Goal: Task Accomplishment & Management: Complete application form

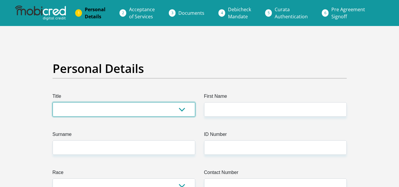
drag, startPoint x: 94, startPoint y: 102, endPoint x: 117, endPoint y: 106, distance: 22.7
click at [94, 103] on select "Mr Ms Mrs Dr [PERSON_NAME]" at bounding box center [124, 109] width 142 height 14
select select "Ms"
click at [53, 102] on select "Mr Ms Mrs Dr [PERSON_NAME]" at bounding box center [124, 109] width 142 height 14
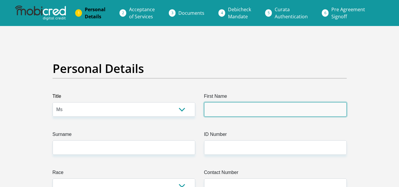
click at [230, 114] on input "First Name" at bounding box center [275, 109] width 142 height 14
type input "Boiphino"
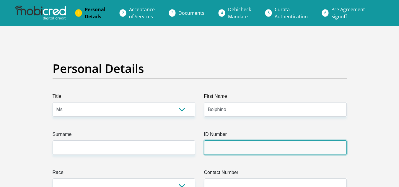
click at [218, 152] on input "ID Number" at bounding box center [275, 147] width 142 height 14
type input "9303230912080"
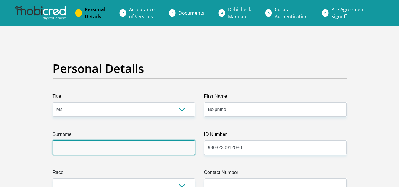
click at [64, 143] on input "Surname" at bounding box center [124, 147] width 142 height 14
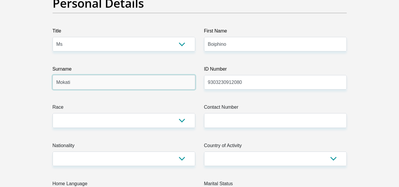
scroll to position [89, 0]
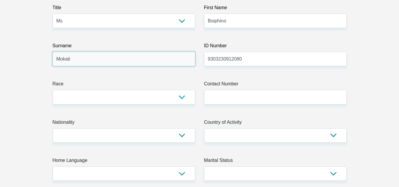
type input "Mokati"
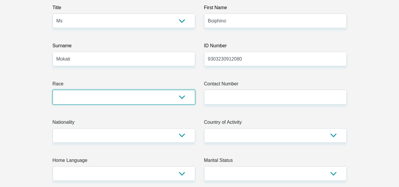
click at [82, 98] on select "Black Coloured Indian White Other" at bounding box center [124, 97] width 142 height 14
select select "1"
click at [53, 90] on select "Black Coloured Indian White Other" at bounding box center [124, 97] width 142 height 14
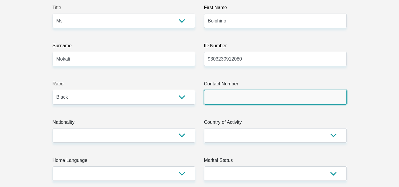
click at [214, 97] on input "Contact Number" at bounding box center [275, 97] width 142 height 14
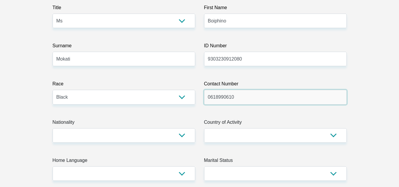
type input "0618990610"
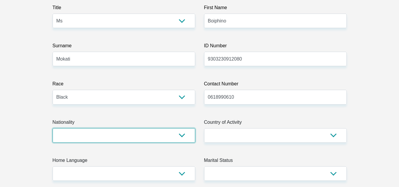
click at [68, 136] on select "[GEOGRAPHIC_DATA] [GEOGRAPHIC_DATA] [GEOGRAPHIC_DATA] [GEOGRAPHIC_DATA] [GEOGRA…" at bounding box center [124, 135] width 142 height 14
select select "ZAF"
click at [53, 128] on select "[GEOGRAPHIC_DATA] [GEOGRAPHIC_DATA] [GEOGRAPHIC_DATA] [GEOGRAPHIC_DATA] [GEOGRA…" at bounding box center [124, 135] width 142 height 14
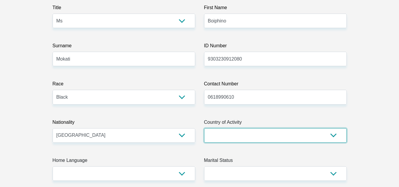
click at [261, 135] on select "[GEOGRAPHIC_DATA] [GEOGRAPHIC_DATA] [GEOGRAPHIC_DATA] [GEOGRAPHIC_DATA] [GEOGRA…" at bounding box center [275, 135] width 142 height 14
select select "ZAF"
click at [204, 128] on select "[GEOGRAPHIC_DATA] [GEOGRAPHIC_DATA] [GEOGRAPHIC_DATA] [GEOGRAPHIC_DATA] [GEOGRA…" at bounding box center [275, 135] width 142 height 14
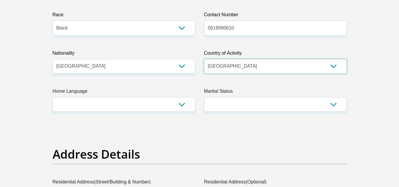
scroll to position [177, 0]
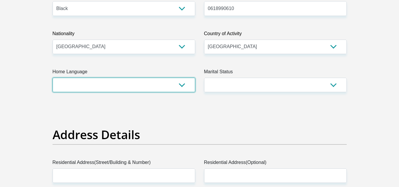
click at [82, 84] on select "Afrikaans English Sepedi South Ndebele Southern Sotho Swati Tsonga Tswana Venda…" at bounding box center [124, 85] width 142 height 14
select select "sot"
click at [53, 78] on select "Afrikaans English Sepedi South Ndebele Southern Sotho Swati Tsonga Tswana Venda…" at bounding box center [124, 85] width 142 height 14
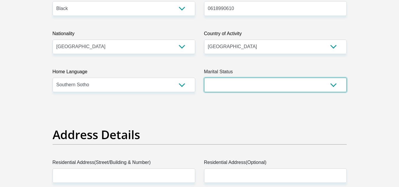
click at [269, 81] on select "Married ANC Single Divorced Widowed Married COP or Customary Law" at bounding box center [275, 85] width 142 height 14
select select "2"
click at [204, 78] on select "Married ANC Single Divorced Widowed Married COP or Customary Law" at bounding box center [275, 85] width 142 height 14
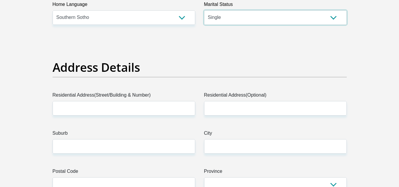
scroll to position [266, 0]
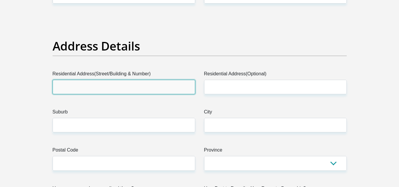
click at [68, 81] on input "Residential Address(Street/Building & Number)" at bounding box center [124, 87] width 142 height 14
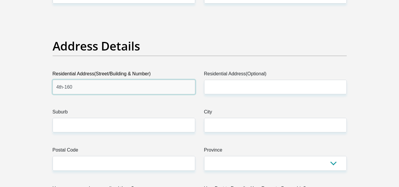
type input "4th-160"
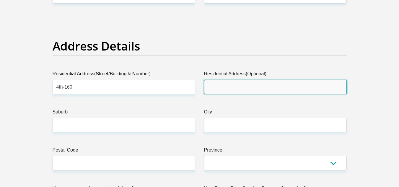
click at [212, 86] on input "Residential Address(Optional)" at bounding box center [275, 87] width 142 height 14
type input "[PERSON_NAME]"
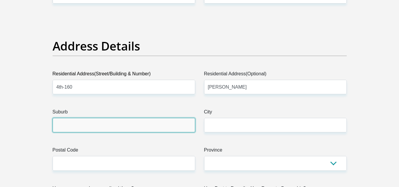
click at [75, 124] on input "Suburb" at bounding box center [124, 125] width 142 height 14
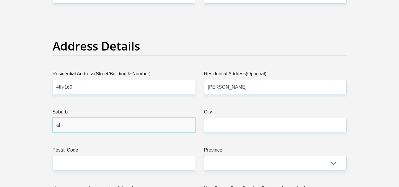
type input "a"
type input "[PERSON_NAME]"
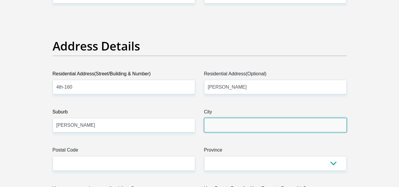
click at [214, 124] on input "City" at bounding box center [275, 125] width 142 height 14
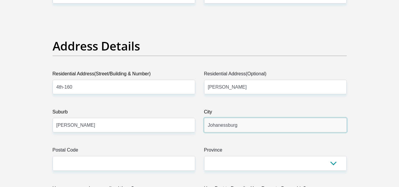
type input "Johanessburg"
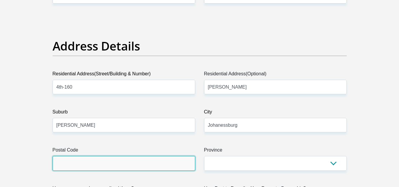
click at [99, 161] on input "Postal Code" at bounding box center [124, 163] width 142 height 14
type input "2090"
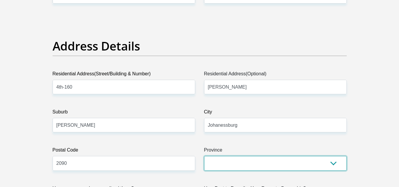
click at [256, 160] on select "Eastern Cape Free State [GEOGRAPHIC_DATA] [GEOGRAPHIC_DATA][DATE] [GEOGRAPHIC_D…" at bounding box center [275, 163] width 142 height 14
select select "Gauteng"
click at [204, 156] on select "Eastern Cape Free State [GEOGRAPHIC_DATA] [GEOGRAPHIC_DATA][DATE] [GEOGRAPHIC_D…" at bounding box center [275, 163] width 142 height 14
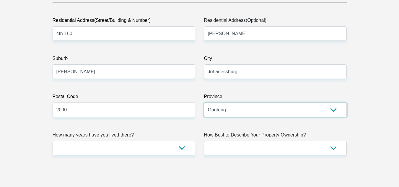
scroll to position [443, 0]
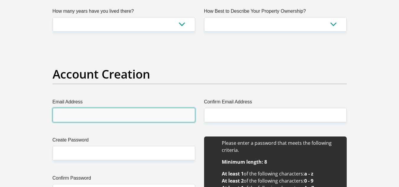
click at [71, 117] on input "Email Address" at bounding box center [124, 115] width 142 height 14
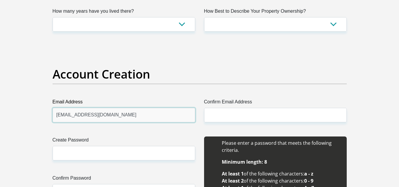
type input "[EMAIL_ADDRESS][DOMAIN_NAME]"
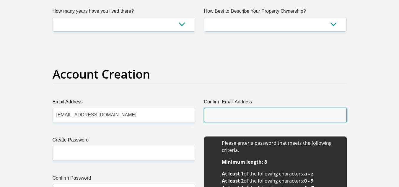
click at [228, 116] on input "Confirm Email Address" at bounding box center [275, 115] width 142 height 14
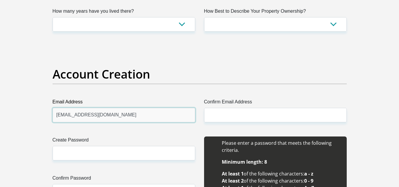
drag, startPoint x: 140, startPoint y: 118, endPoint x: 57, endPoint y: 118, distance: 82.3
click at [57, 118] on input "[EMAIL_ADDRESS][DOMAIN_NAME]" at bounding box center [124, 115] width 142 height 14
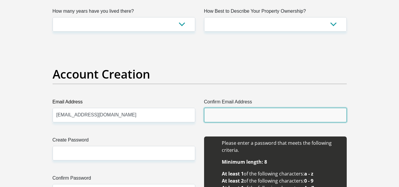
click at [212, 117] on input "Confirm Email Address" at bounding box center [275, 115] width 142 height 14
paste input "[EMAIL_ADDRESS][DOMAIN_NAME]"
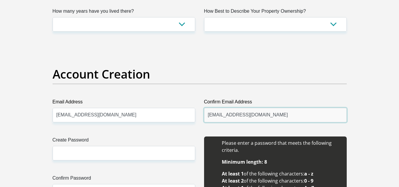
type input "[EMAIL_ADDRESS][DOMAIN_NAME]"
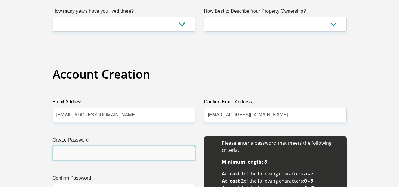
click at [74, 155] on input "Create Password" at bounding box center [124, 153] width 142 height 14
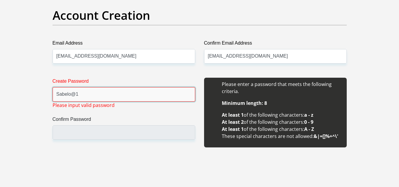
scroll to position [502, 0]
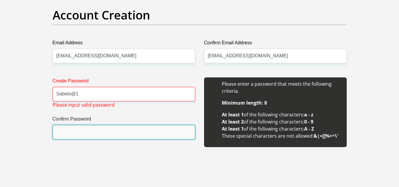
click at [62, 131] on input "Confirm Password" at bounding box center [124, 132] width 142 height 14
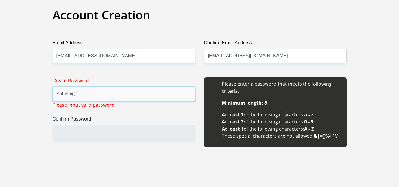
click at [83, 94] on input "Sabelo@1" at bounding box center [124, 94] width 142 height 14
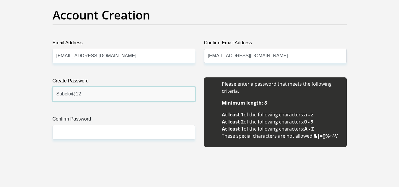
type input "Sabelo@12"
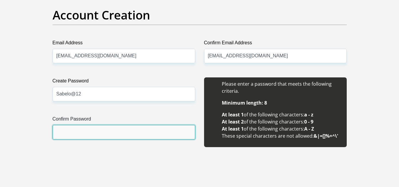
click at [69, 130] on input "Confirm Password" at bounding box center [124, 132] width 142 height 14
type input "Sabelo@12"
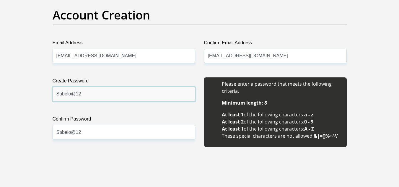
click at [95, 95] on input "Sabelo@12" at bounding box center [124, 94] width 142 height 14
type input "Sabelo@123"
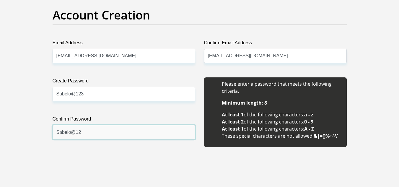
click at [81, 132] on input "Sabelo@12" at bounding box center [124, 132] width 142 height 14
type input "Sabelo@123"
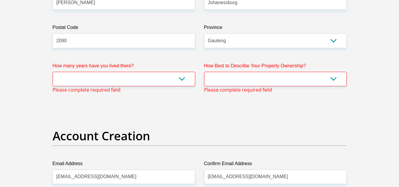
scroll to position [386, 0]
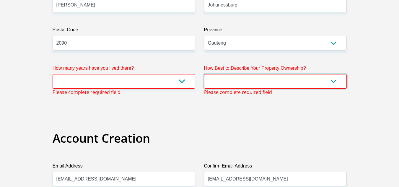
click at [256, 80] on select "Owned Rented Family Owned Company Dwelling" at bounding box center [275, 81] width 142 height 14
click at [204, 74] on select "Owned Rented Family Owned Company Dwelling" at bounding box center [275, 81] width 142 height 14
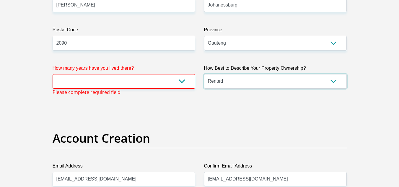
click at [233, 80] on select "Owned Rented Family Owned Company Dwelling" at bounding box center [275, 81] width 142 height 14
select select "Owned"
click at [204, 74] on select "Owned Rented Family Owned Company Dwelling" at bounding box center [275, 81] width 142 height 14
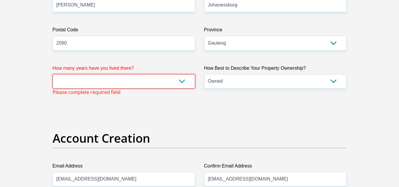
click at [158, 83] on select "less than 1 year 1-3 years 3-5 years 5+ years" at bounding box center [124, 81] width 142 height 14
select select "5"
click at [53, 74] on select "less than 1 year 1-3 years 3-5 years 5+ years" at bounding box center [124, 81] width 142 height 14
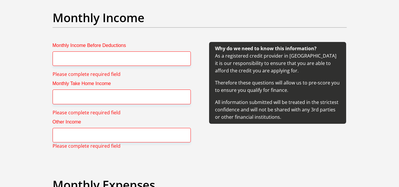
scroll to position [651, 0]
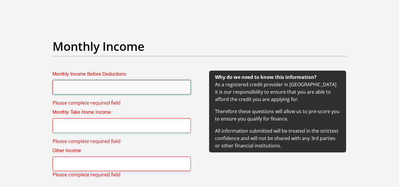
click at [82, 91] on input "Monthly Income Before Deductions" at bounding box center [122, 87] width 138 height 14
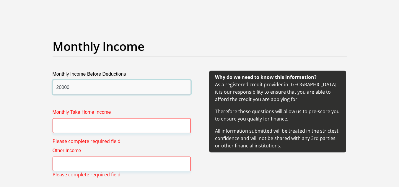
type input "20000"
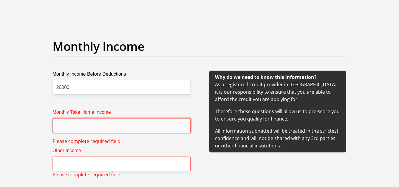
click at [67, 127] on input "Monthly Take Home Income" at bounding box center [122, 125] width 138 height 14
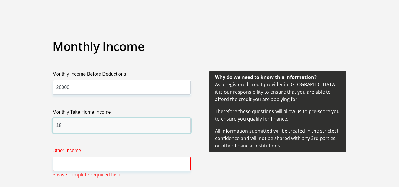
type input "1"
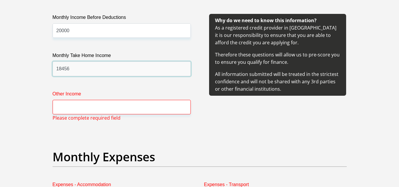
scroll to position [710, 0]
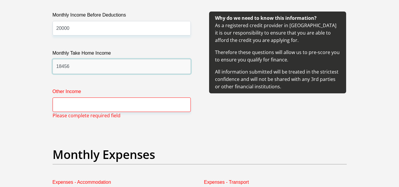
type input "18456"
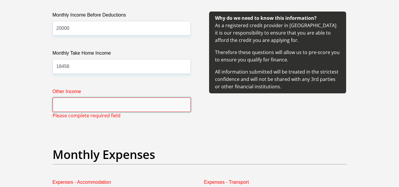
click at [79, 110] on input "Other Income" at bounding box center [122, 104] width 138 height 14
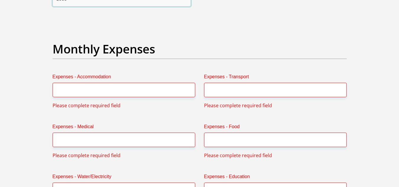
scroll to position [828, 0]
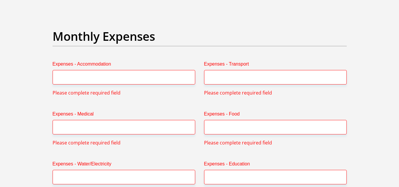
type input "1060"
click at [79, 79] on input "Expenses - Accommodation" at bounding box center [124, 77] width 142 height 14
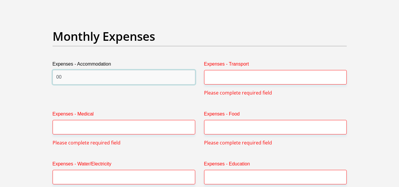
type input "00"
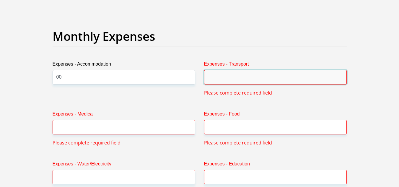
click at [220, 74] on input "Expenses - Transport" at bounding box center [275, 77] width 142 height 14
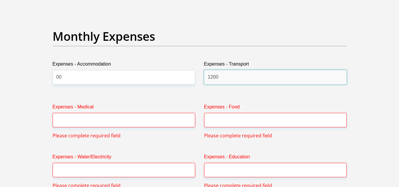
type input "1200"
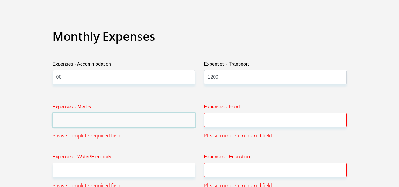
click at [70, 125] on input "Expenses - Medical" at bounding box center [124, 120] width 142 height 14
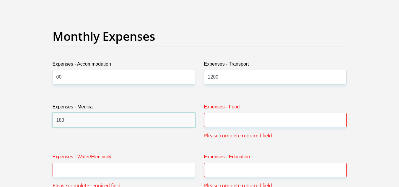
type input "183"
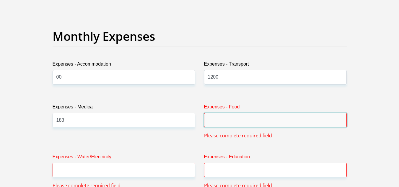
click at [220, 123] on input "Expenses - Food" at bounding box center [275, 120] width 142 height 14
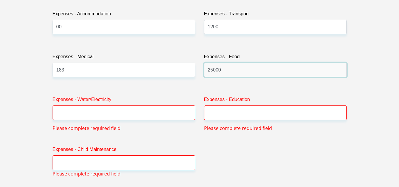
scroll to position [887, 0]
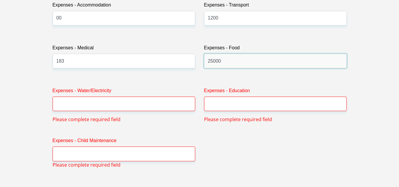
type input "25000"
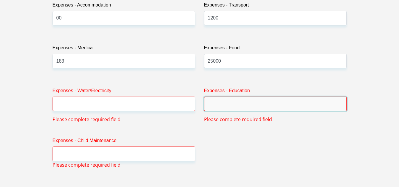
click at [217, 106] on input "Expenses - Education" at bounding box center [275, 103] width 142 height 14
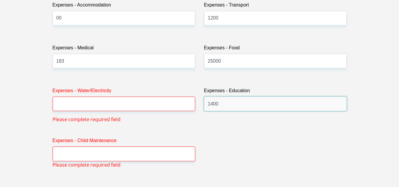
type input "1400"
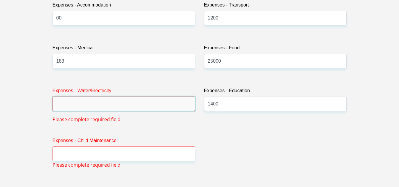
click at [94, 106] on input "Expenses - Water/Electricity" at bounding box center [124, 103] width 142 height 14
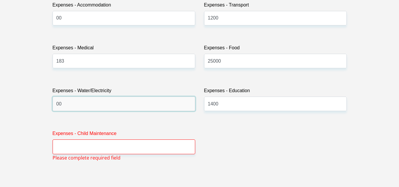
type input "00"
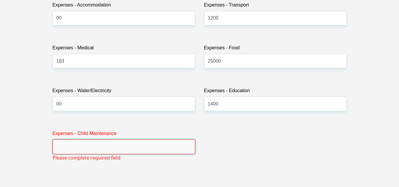
click at [91, 151] on input "Expenses - Child Maintenance" at bounding box center [124, 146] width 142 height 14
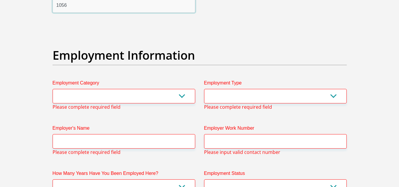
scroll to position [1035, 0]
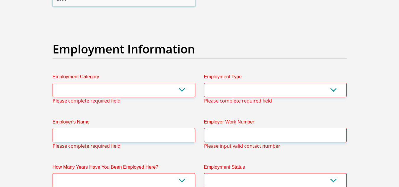
type input "1056"
drag, startPoint x: 68, startPoint y: 94, endPoint x: 84, endPoint y: 95, distance: 15.9
click at [68, 94] on select "AGRICULTURE ALCOHOL & TOBACCO CONSTRUCTION MATERIALS METALLURGY EQUIPMENT FOR R…" at bounding box center [124, 90] width 142 height 14
click at [123, 90] on select "AGRICULTURE ALCOHOL & TOBACCO CONSTRUCTION MATERIALS METALLURGY EQUIPMENT FOR R…" at bounding box center [124, 90] width 142 height 14
select select "17"
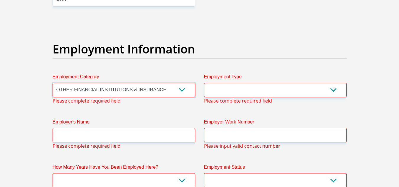
click at [53, 83] on select "AGRICULTURE ALCOHOL & TOBACCO CONSTRUCTION MATERIALS METALLURGY EQUIPMENT FOR R…" at bounding box center [124, 90] width 142 height 14
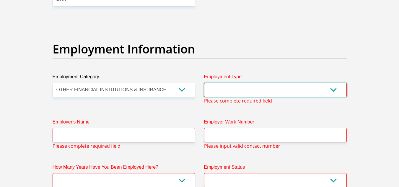
click at [229, 84] on select "College/Lecturer Craft Seller Creative Driver Executive Farmer Forces - Non Com…" at bounding box center [275, 90] width 142 height 14
click at [184, 77] on label "Employment Category" at bounding box center [124, 77] width 142 height 9
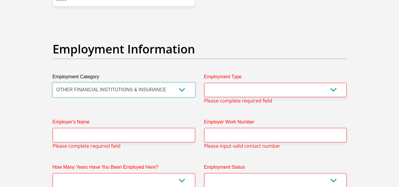
click at [184, 83] on select "AGRICULTURE ALCOHOL & TOBACCO CONSTRUCTION MATERIALS METALLURGY EQUIPMENT FOR R…" at bounding box center [124, 90] width 142 height 14
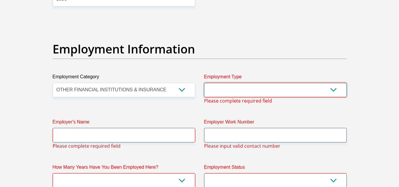
click at [230, 86] on select "College/Lecturer Craft Seller Creative Driver Executive Farmer Forces - Non Com…" at bounding box center [275, 90] width 142 height 14
select select "Manager"
click at [204, 83] on select "College/Lecturer Craft Seller Creative Driver Executive Farmer Forces - Non Com…" at bounding box center [275, 90] width 142 height 14
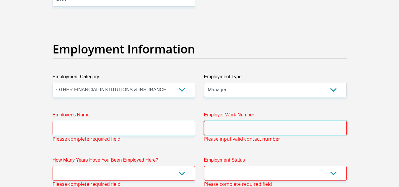
click at [224, 126] on input "Employer Work Number" at bounding box center [275, 128] width 142 height 14
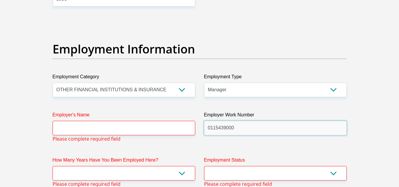
type input "0115439000"
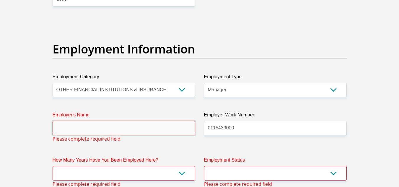
click at [68, 126] on input "Employer's Name" at bounding box center [124, 128] width 142 height 14
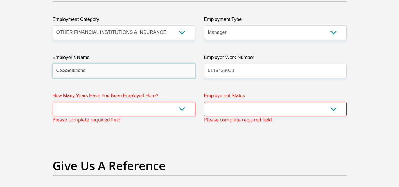
scroll to position [1094, 0]
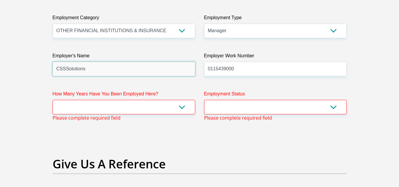
type input "CSSSolutions"
click at [98, 106] on select "less than 1 year 1-3 years 3-5 years 5+ years" at bounding box center [124, 107] width 142 height 14
select select "60"
click at [53, 100] on select "less than 1 year 1-3 years 3-5 years 5+ years" at bounding box center [124, 107] width 142 height 14
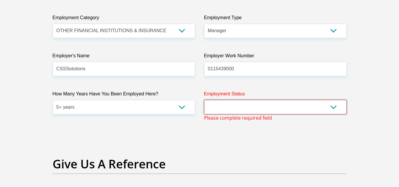
click at [240, 108] on select "Permanent/Full-time Part-time/Casual [DEMOGRAPHIC_DATA] Worker Self-Employed Ho…" at bounding box center [275, 107] width 142 height 14
select select "1"
click at [204, 100] on select "Permanent/Full-time Part-time/Casual [DEMOGRAPHIC_DATA] Worker Self-Employed Ho…" at bounding box center [275, 107] width 142 height 14
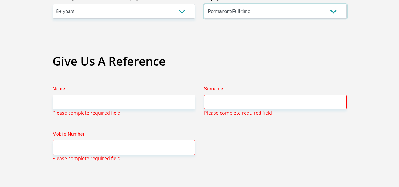
scroll to position [1212, 0]
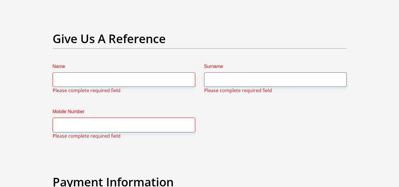
click at [85, 88] on span "Please complete required field" at bounding box center [87, 90] width 68 height 7
click at [83, 82] on input "Name" at bounding box center [124, 79] width 142 height 14
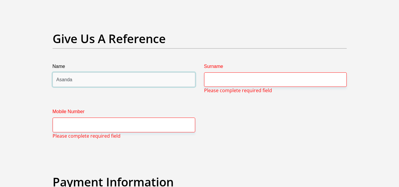
type input "Asanda"
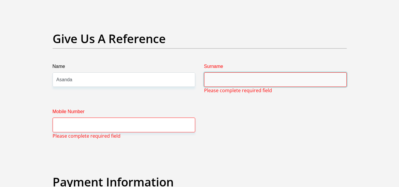
click at [235, 78] on input "Surname" at bounding box center [275, 79] width 142 height 14
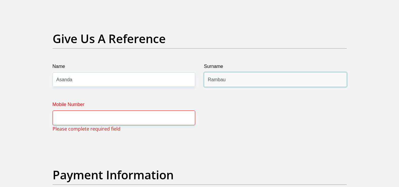
type input "Rambau"
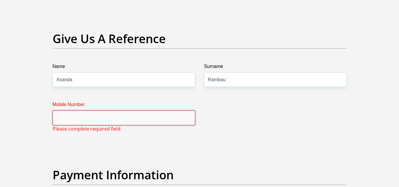
click at [100, 123] on input "Mobile Number" at bounding box center [124, 117] width 142 height 14
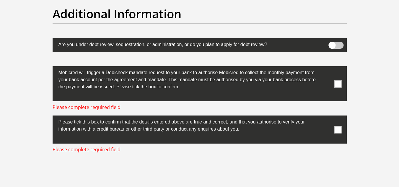
scroll to position [1861, 0]
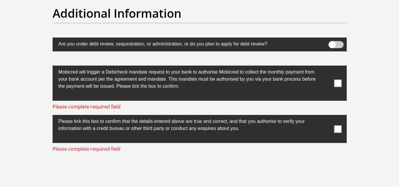
type input "0842414020"
click at [337, 83] on span at bounding box center [337, 82] width 7 height 7
click at [326, 67] on input "checkbox" at bounding box center [326, 67] width 0 height 0
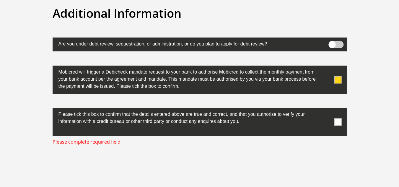
click at [339, 119] on span at bounding box center [337, 121] width 7 height 7
click at [326, 109] on input "checkbox" at bounding box center [326, 109] width 0 height 0
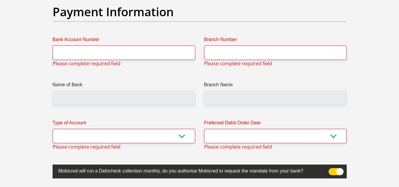
scroll to position [1359, 0]
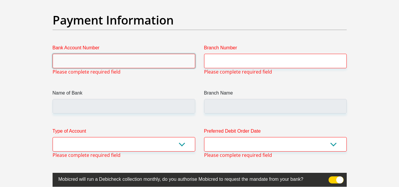
click at [81, 56] on input "Bank Account Number" at bounding box center [124, 61] width 142 height 14
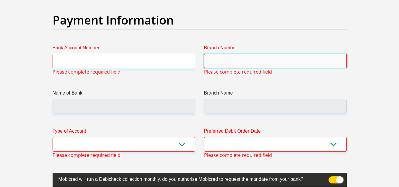
click at [219, 63] on input "Branch Number" at bounding box center [275, 61] width 142 height 14
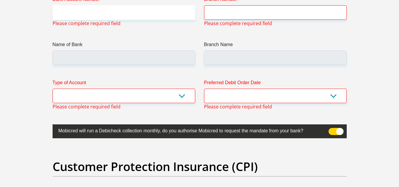
scroll to position [1363, 0]
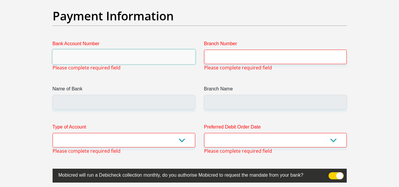
click at [85, 55] on input "Bank Account Number" at bounding box center [124, 57] width 142 height 14
type input "1400925922"
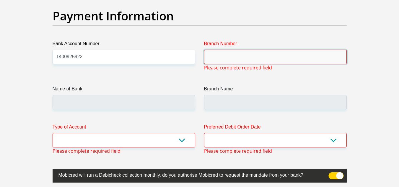
click at [215, 60] on input "Branch Number" at bounding box center [275, 57] width 142 height 14
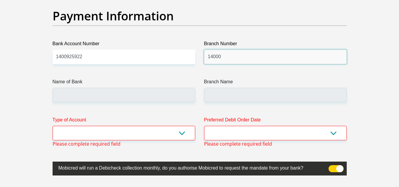
type input "14000"
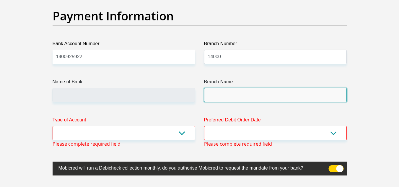
click at [217, 96] on input "Branch Name" at bounding box center [275, 95] width 142 height 14
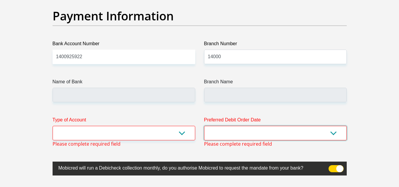
click at [262, 132] on select "1st 2nd 3rd 4th 5th 7th 18th 19th 20th 21st 22nd 23rd 24th 25th 26th 27th 28th …" at bounding box center [275, 133] width 142 height 14
select select "30"
click at [204, 126] on select "1st 2nd 3rd 4th 5th 7th 18th 19th 20th 21st 22nd 23rd 24th 25th 26th 27th 28th …" at bounding box center [275, 133] width 142 height 14
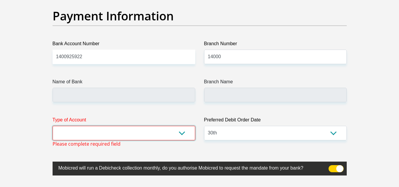
drag, startPoint x: 77, startPoint y: 130, endPoint x: 81, endPoint y: 130, distance: 4.1
click at [77, 130] on select "Cheque Savings" at bounding box center [124, 133] width 142 height 14
select select "SAV"
click at [53, 126] on select "Cheque Savings" at bounding box center [124, 133] width 142 height 14
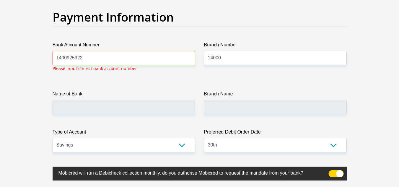
click at [83, 99] on label "Name of Bank" at bounding box center [124, 94] width 142 height 9
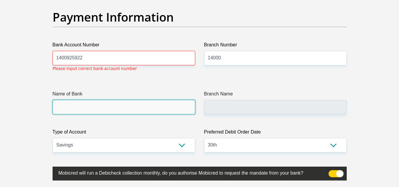
click at [83, 100] on input "Name of Bank" at bounding box center [124, 107] width 142 height 14
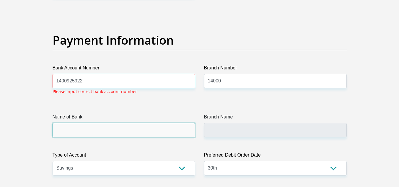
scroll to position [1339, 0]
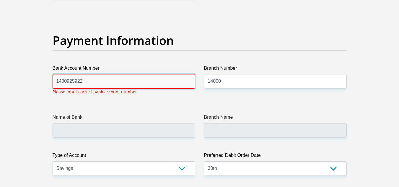
click at [94, 80] on input "1400925922" at bounding box center [124, 81] width 142 height 14
click at [67, 81] on input "1400925922" at bounding box center [124, 81] width 142 height 14
type input "1400925922"
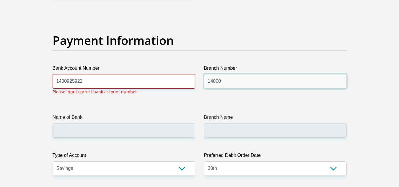
click at [245, 78] on input "14000" at bounding box center [275, 81] width 142 height 14
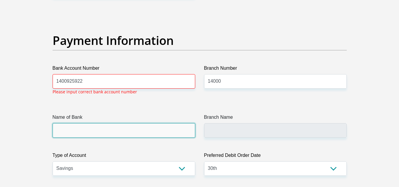
click at [65, 131] on input "Name of Bank" at bounding box center [124, 130] width 142 height 14
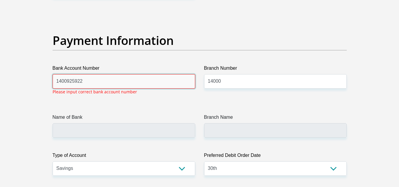
drag, startPoint x: 96, startPoint y: 81, endPoint x: 46, endPoint y: 87, distance: 50.0
click at [49, 87] on div "Bank Account Number [FINANCIAL_ID] Please input correct bank account number" at bounding box center [123, 82] width 151 height 35
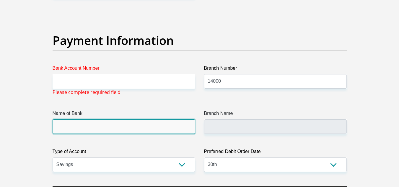
click at [77, 126] on input "Name of Bank" at bounding box center [124, 126] width 142 height 14
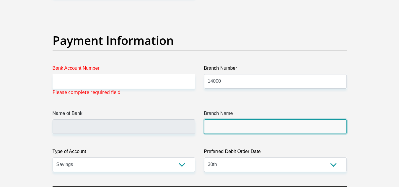
click at [230, 129] on input "Branch Name" at bounding box center [275, 126] width 142 height 14
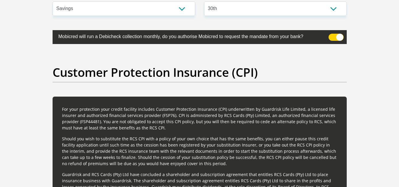
scroll to position [1376, 0]
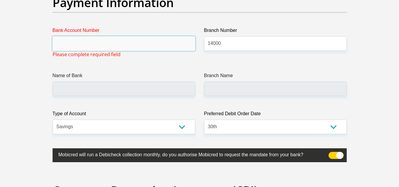
click at [80, 41] on input "Bank Account Number" at bounding box center [124, 43] width 142 height 14
paste input "1400925922"
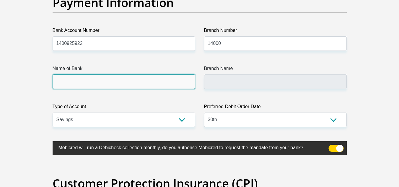
click at [99, 77] on input "Name of Bank" at bounding box center [124, 81] width 142 height 14
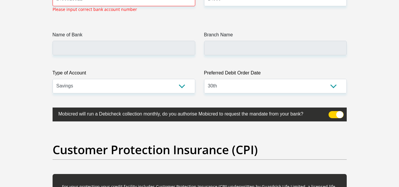
scroll to position [1398, 0]
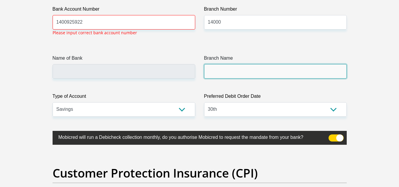
click at [221, 67] on input "Branch Name" at bounding box center [275, 71] width 142 height 14
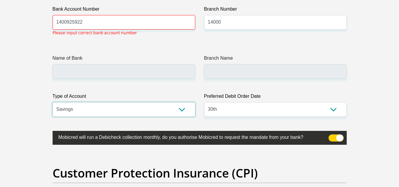
click at [105, 108] on select "Cheque Savings" at bounding box center [124, 109] width 142 height 14
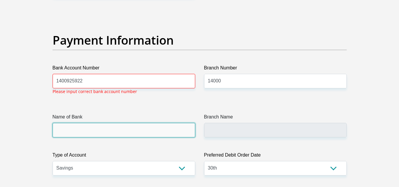
scroll to position [1339, 0]
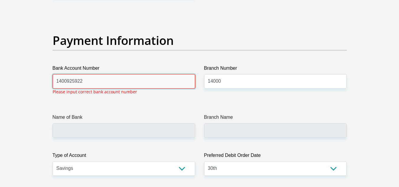
click at [93, 81] on input "1400925922" at bounding box center [124, 81] width 142 height 14
drag, startPoint x: 93, startPoint y: 81, endPoint x: 69, endPoint y: 78, distance: 24.4
click at [69, 79] on input "1400925922" at bounding box center [124, 81] width 142 height 14
type input "1400925922"
